Goal: Information Seeking & Learning: Learn about a topic

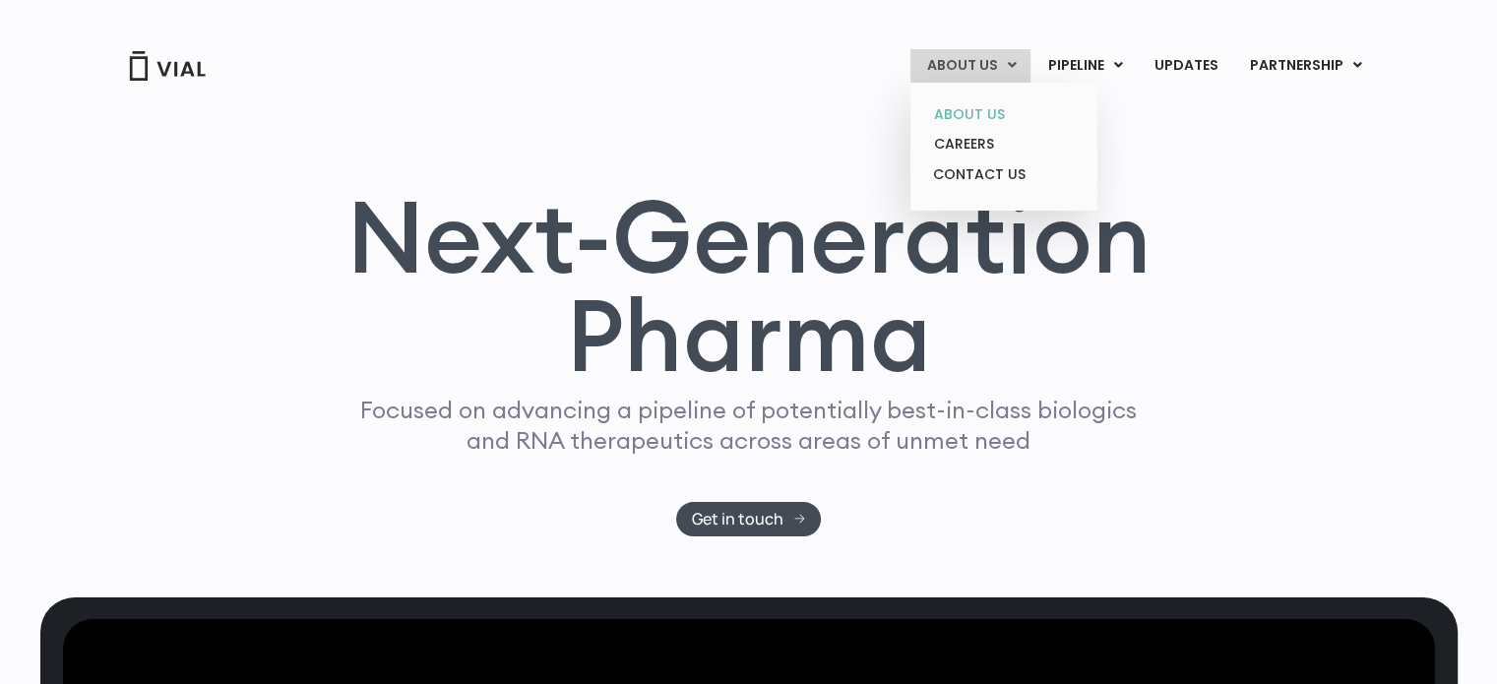
click at [971, 111] on link "ABOUT US" at bounding box center [1003, 114] width 172 height 31
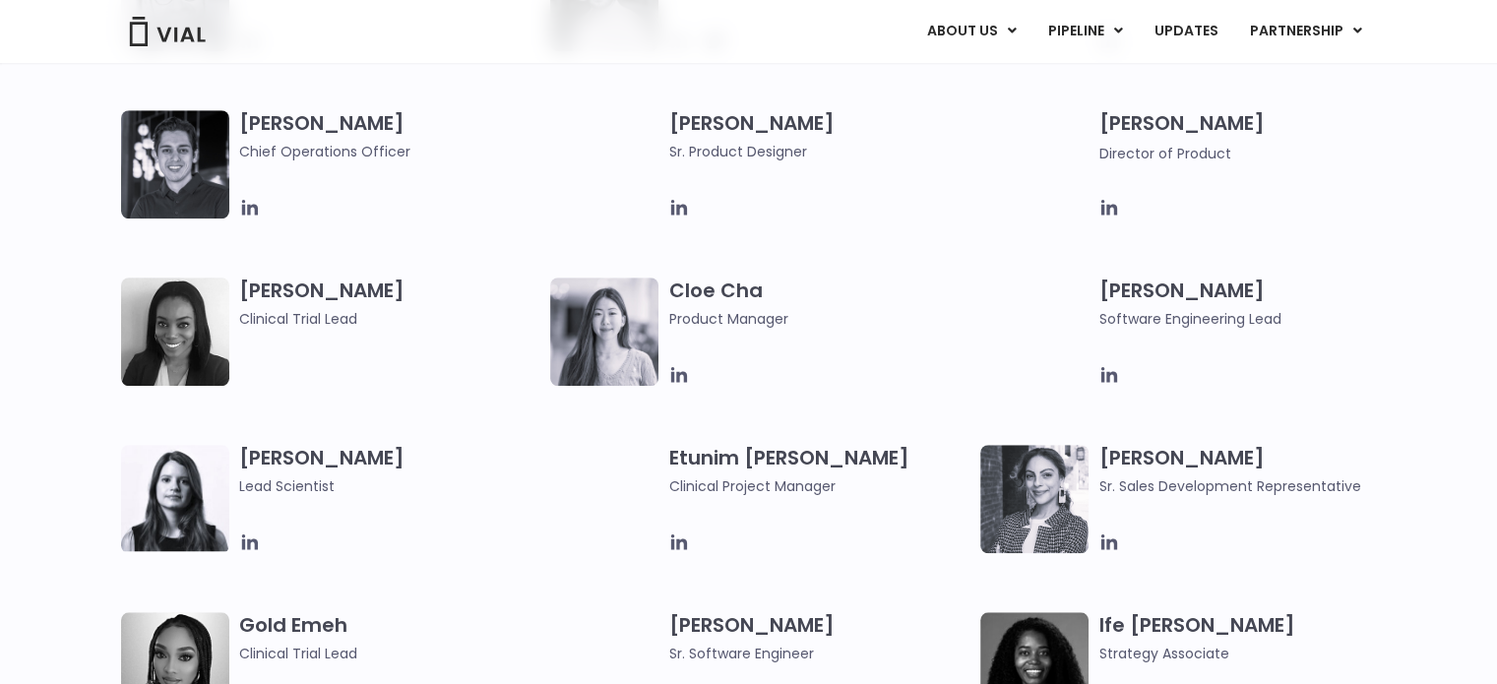
scroll to position [1575, 0]
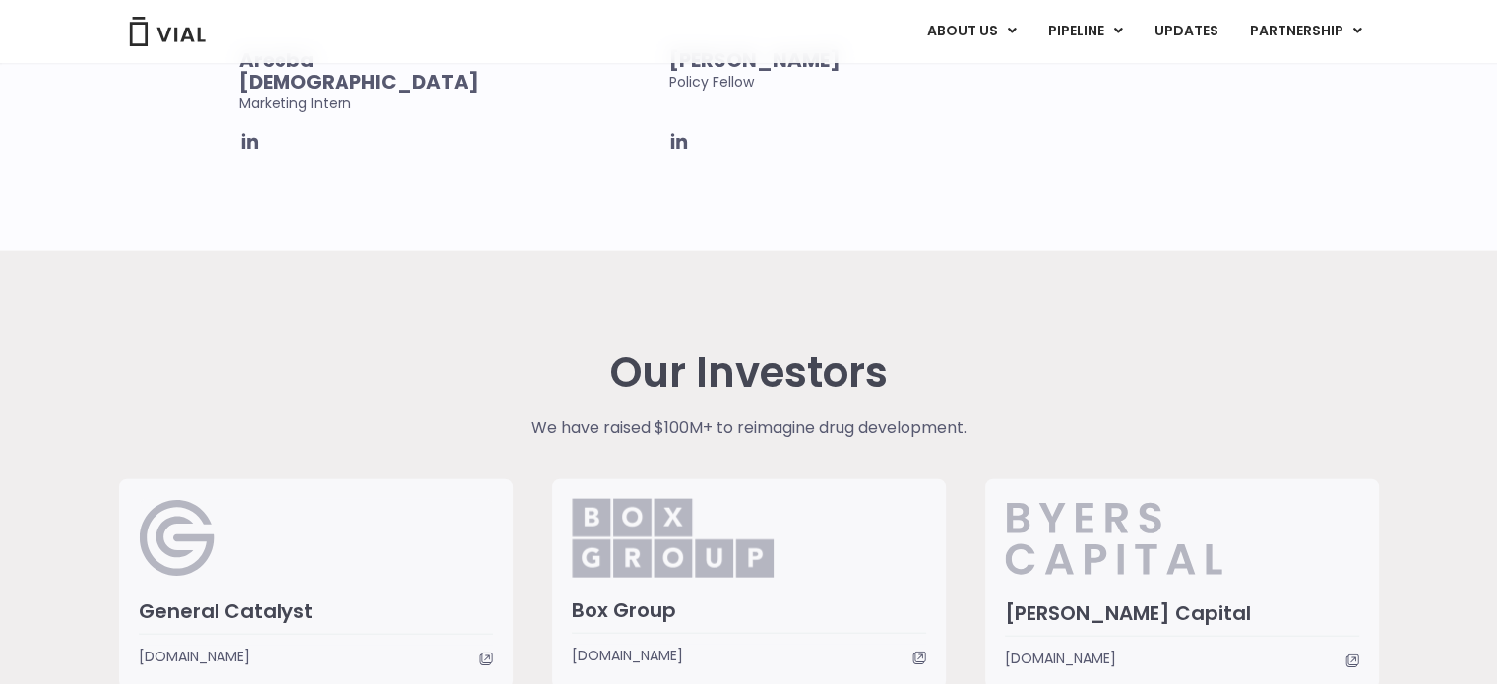
scroll to position [4528, 0]
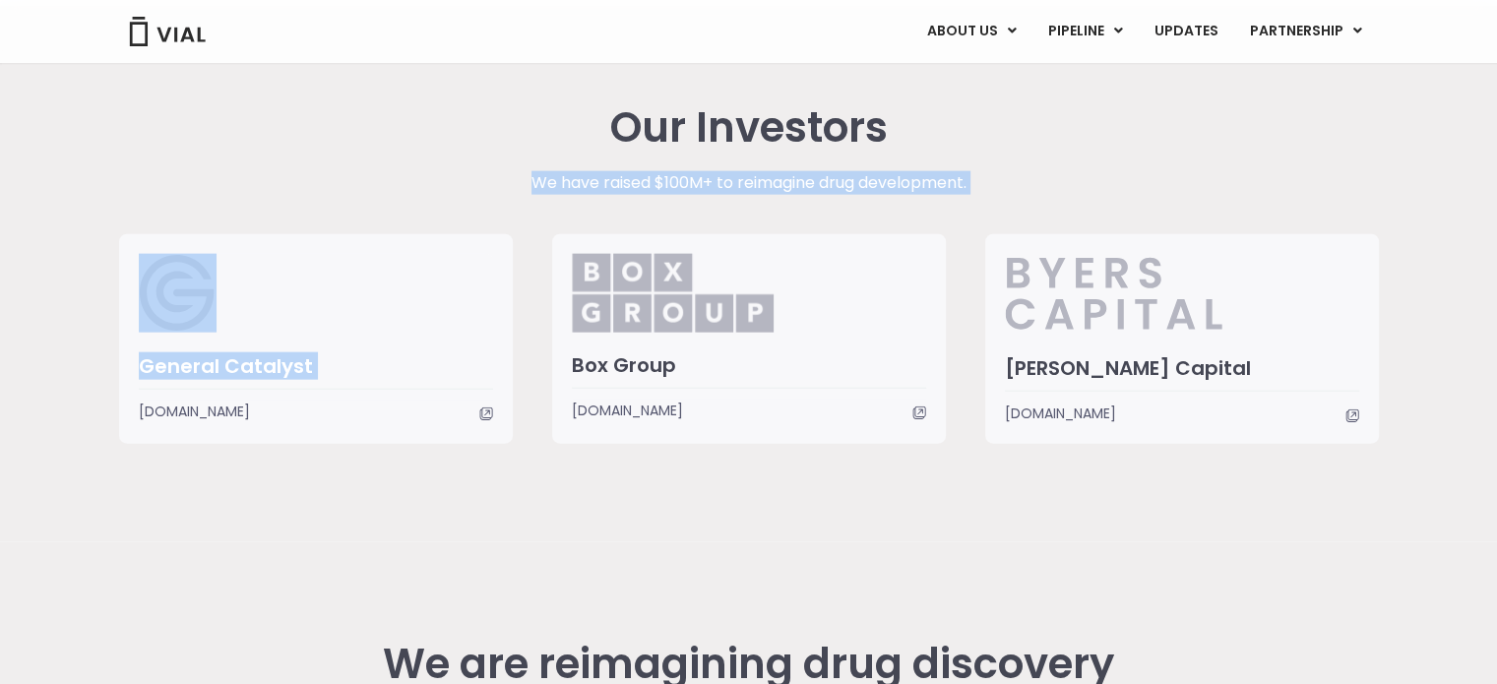
drag, startPoint x: 521, startPoint y: 201, endPoint x: 528, endPoint y: 495, distance: 294.4
click at [528, 495] on div "Our Investors We have raised $100M+ to reimagine drug development. General Cata…" at bounding box center [748, 274] width 1289 height 536
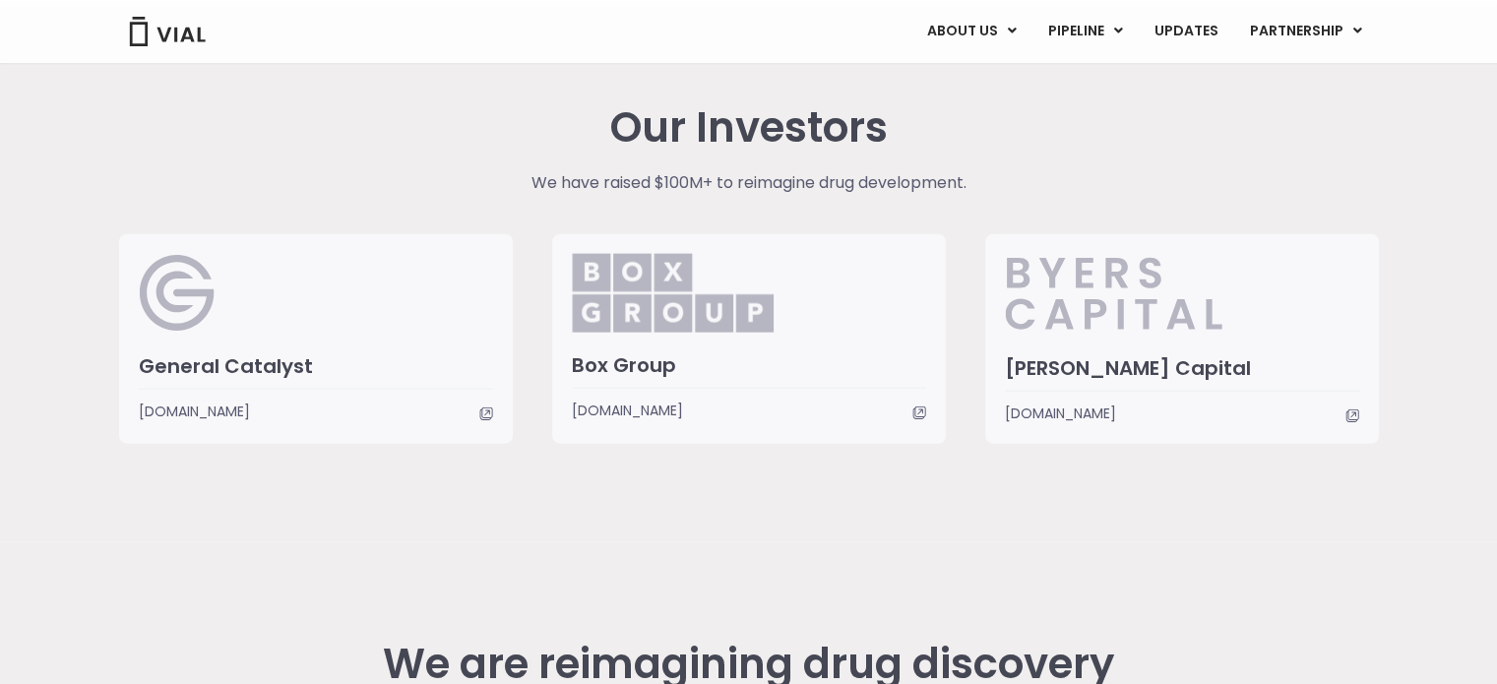
click at [539, 483] on div "Our Investors We have raised $100M+ to reimagine drug development. General Cata…" at bounding box center [748, 274] width 1289 height 536
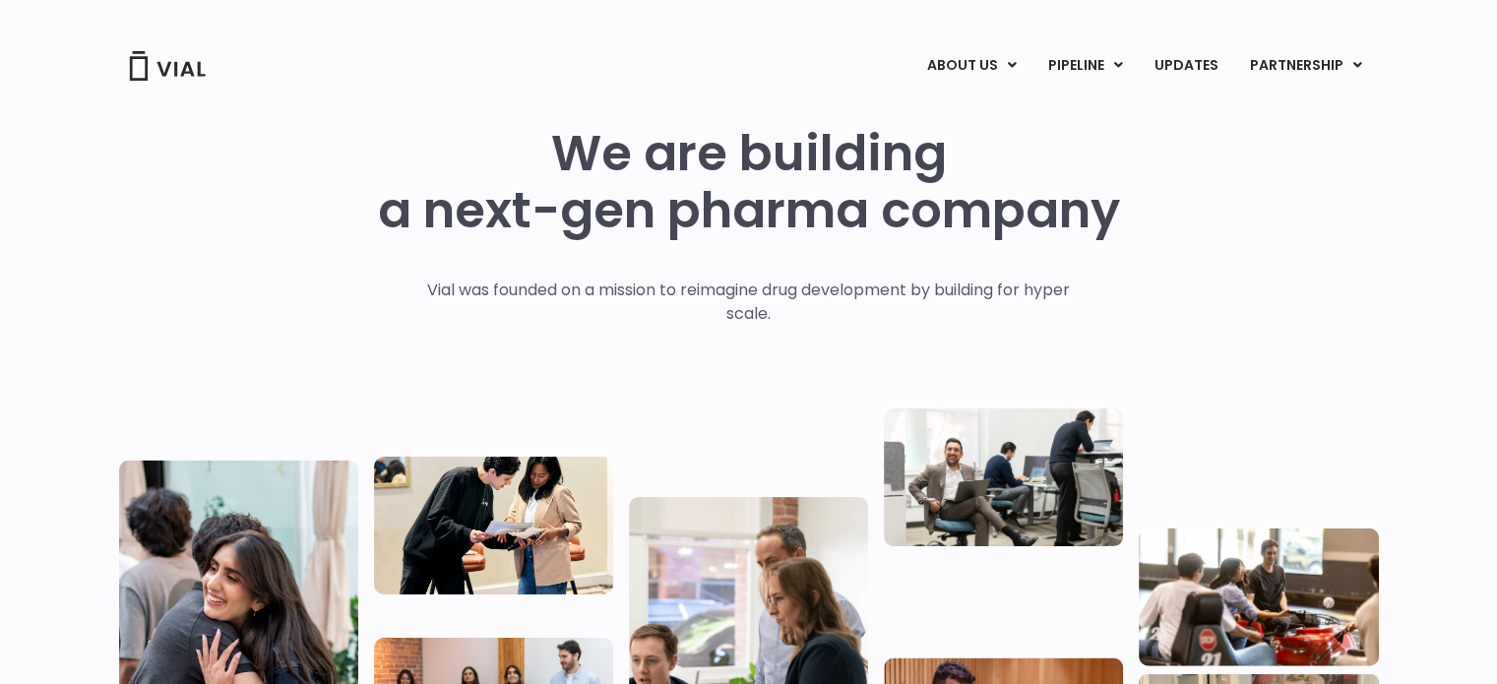
scroll to position [0, 0]
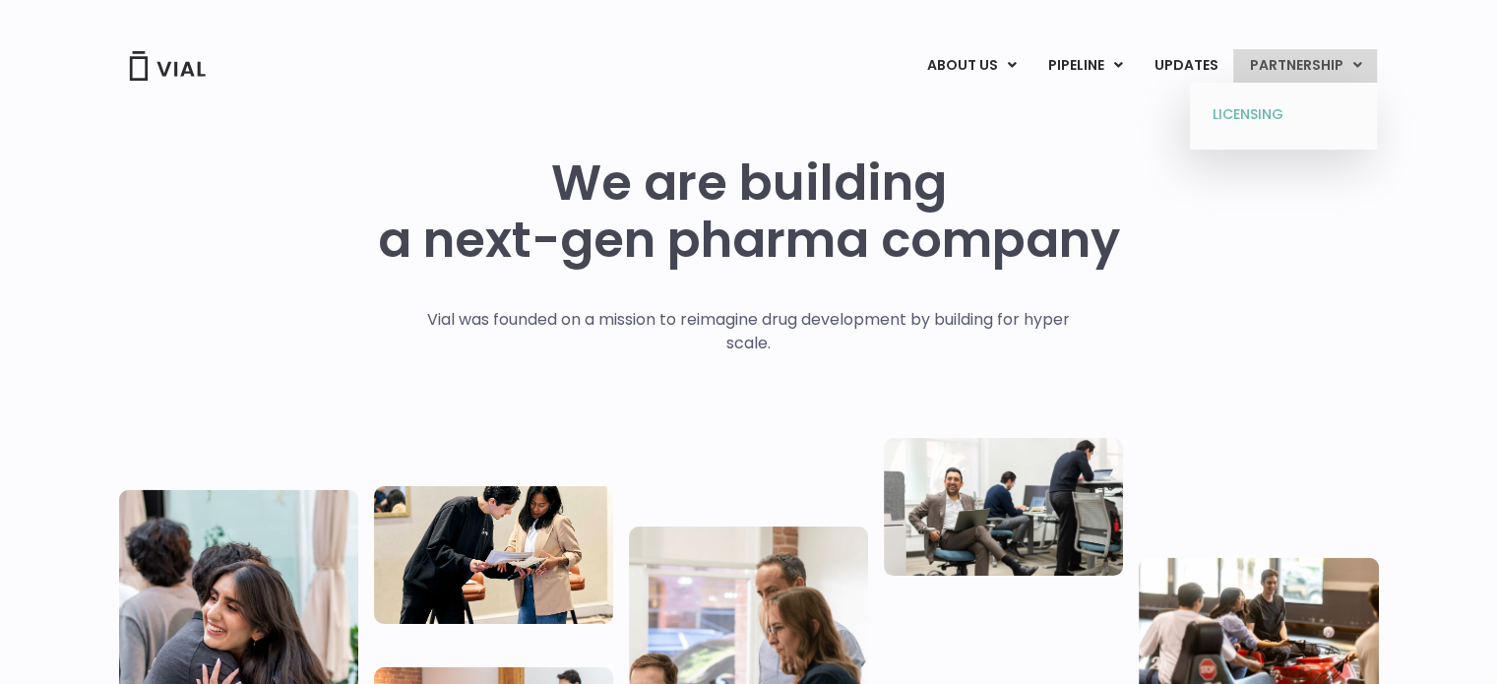
click at [1240, 115] on link "LICENSING" at bounding box center [1283, 114] width 172 height 31
